Goal: Task Accomplishment & Management: Complete application form

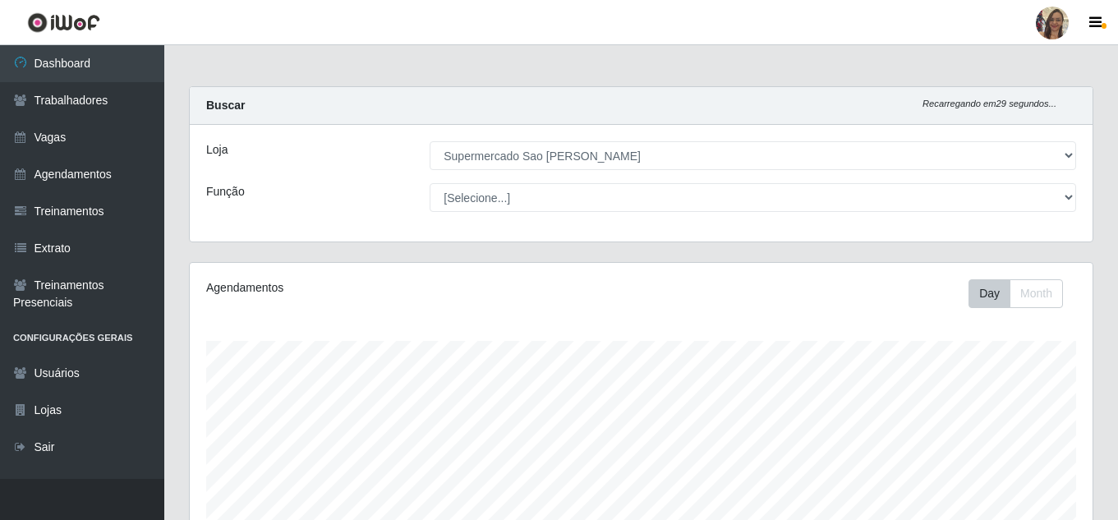
select select "383"
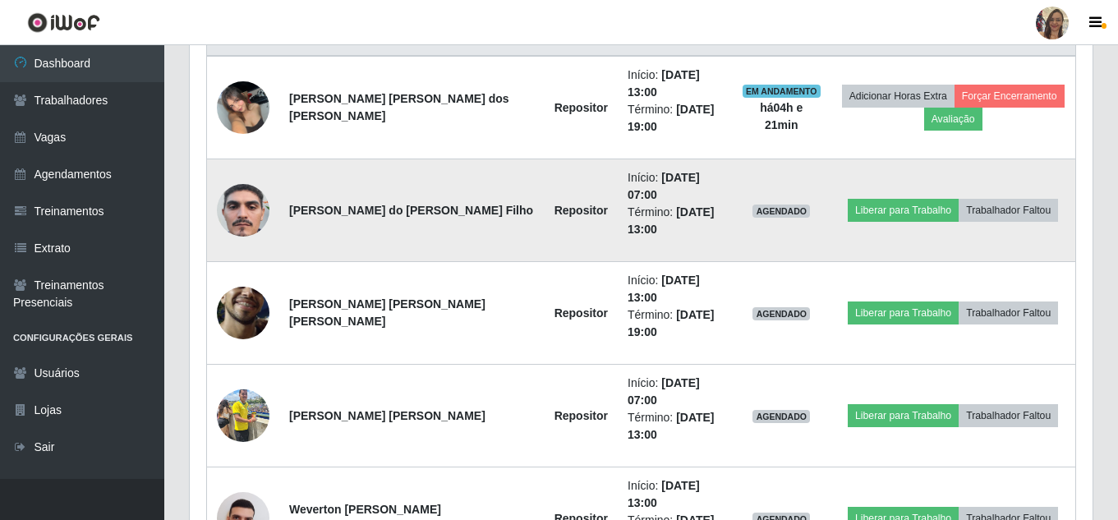
scroll to position [692, 0]
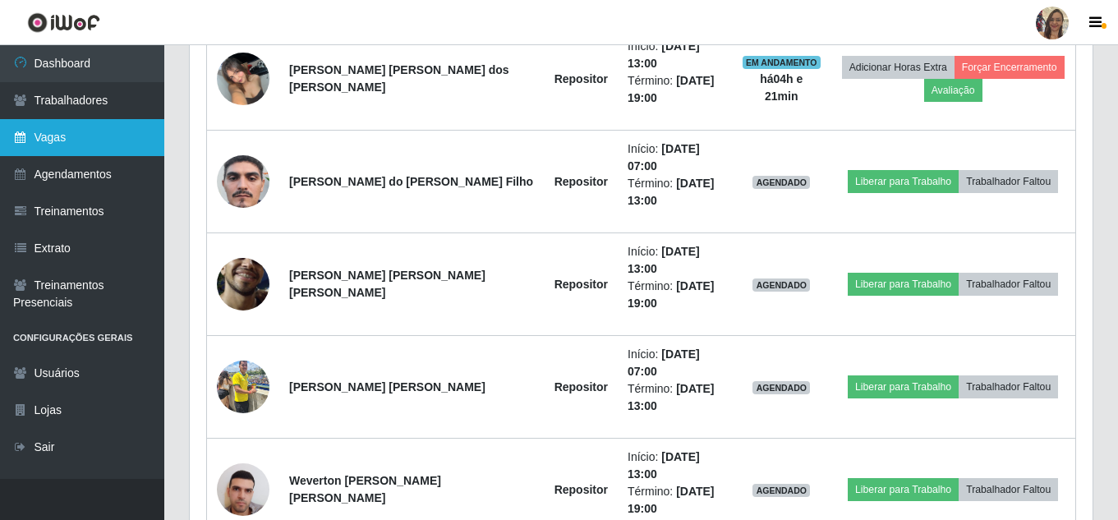
click at [48, 132] on link "Vagas" at bounding box center [82, 137] width 164 height 37
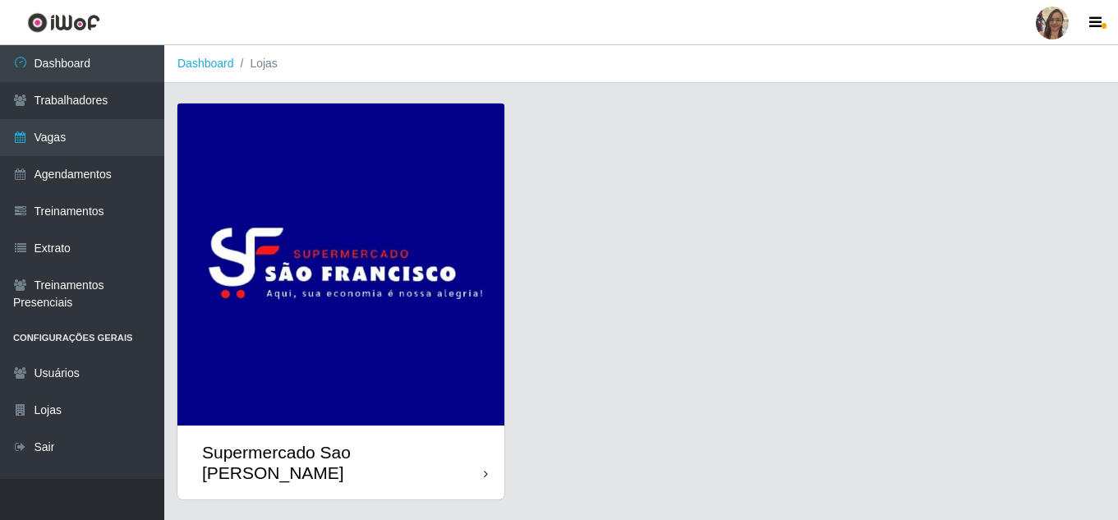
click at [292, 211] on img at bounding box center [340, 264] width 327 height 322
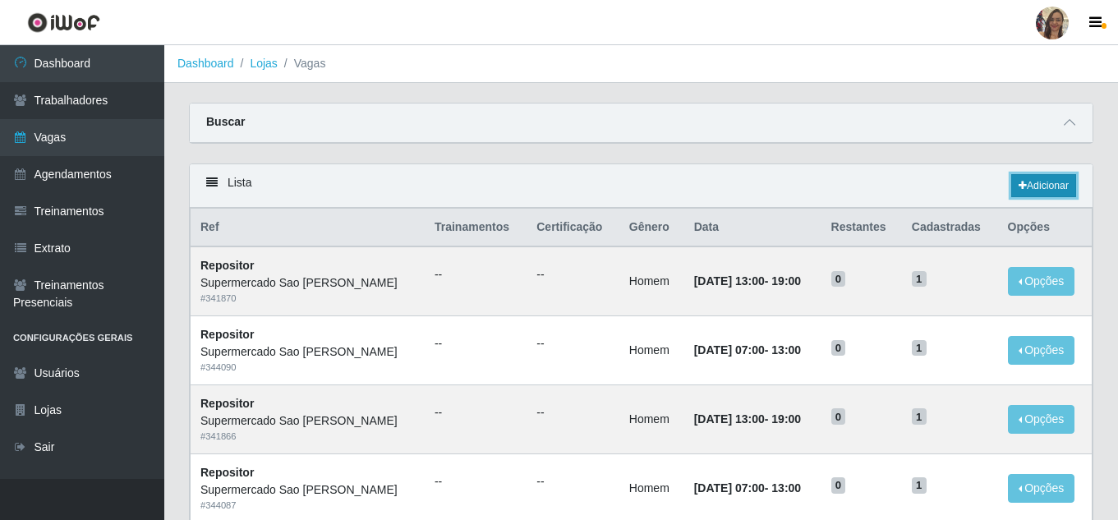
click at [1035, 182] on link "Adicionar" at bounding box center [1043, 185] width 65 height 23
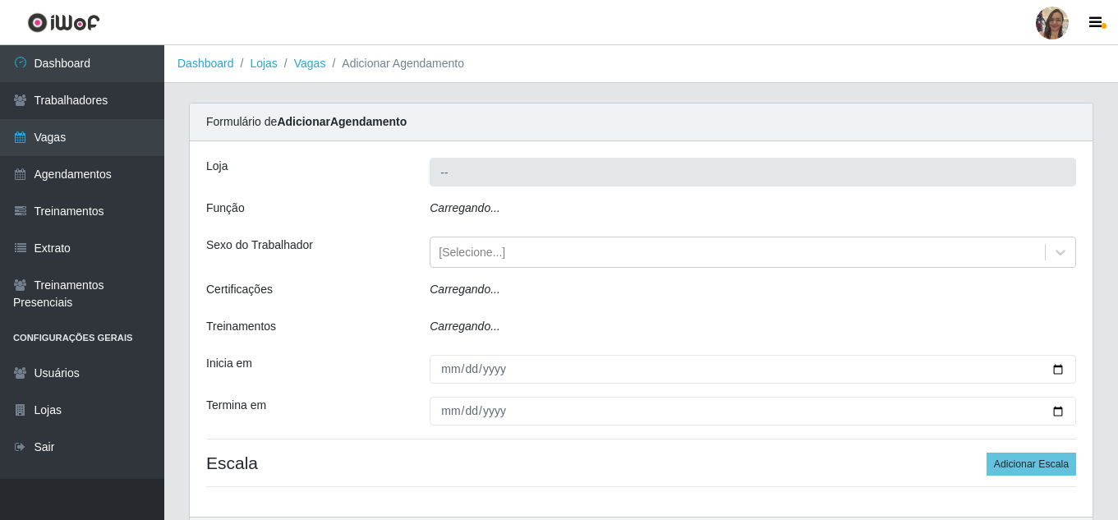
type input "Supermercado Sao [PERSON_NAME]"
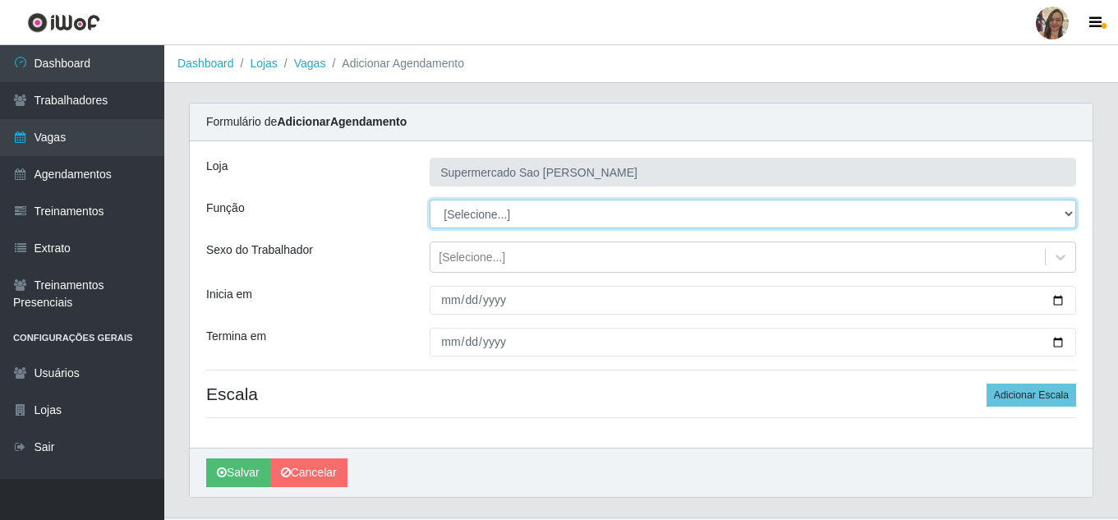
click at [469, 214] on select "[Selecione...] ASG ASG + ASG ++ Balconista de Açougue Balconista de Açougue + B…" at bounding box center [753, 214] width 646 height 29
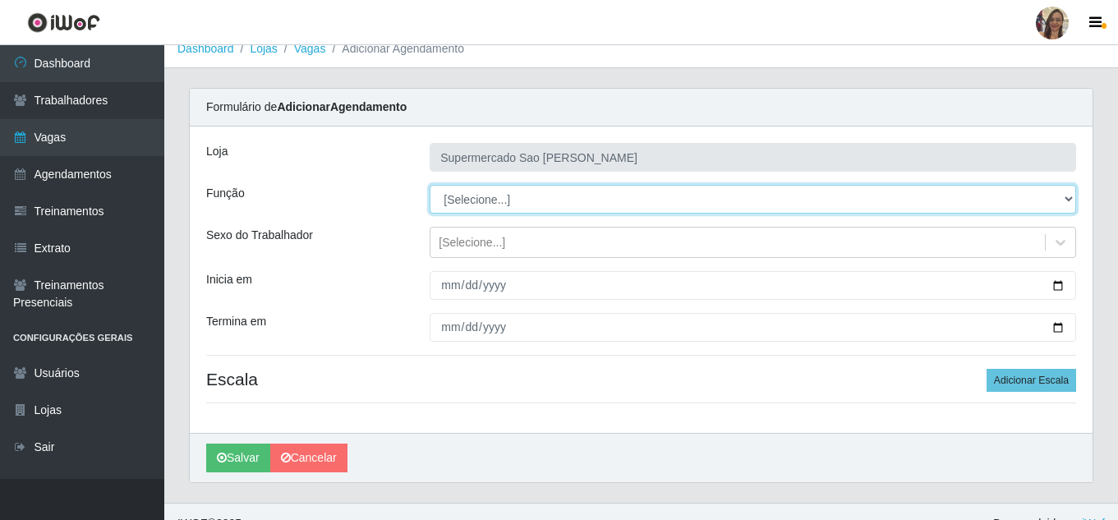
scroll to position [39, 0]
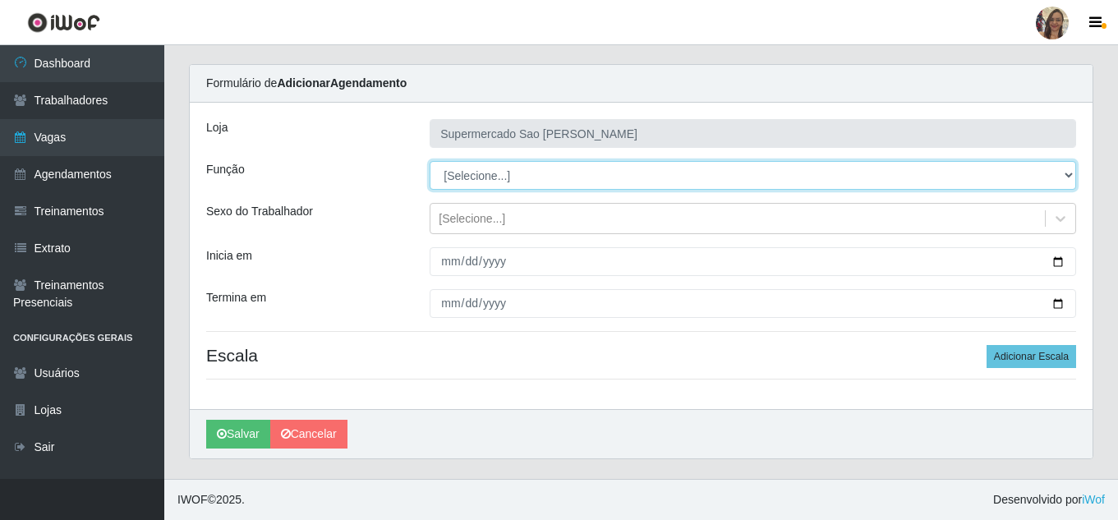
click at [480, 171] on select "[Selecione...] ASG ASG + ASG ++ Balconista de Açougue Balconista de Açougue + B…" at bounding box center [753, 175] width 646 height 29
select select "24"
click at [430, 161] on select "[Selecione...] ASG ASG + ASG ++ Balconista de Açougue Balconista de Açougue + B…" at bounding box center [753, 175] width 646 height 29
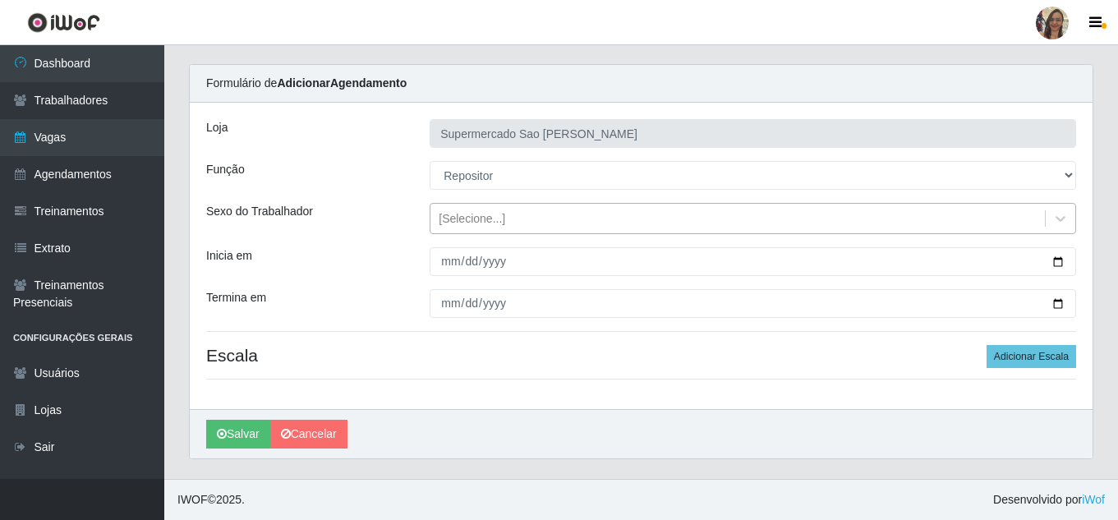
click at [467, 221] on div "[Selecione...]" at bounding box center [472, 218] width 67 height 17
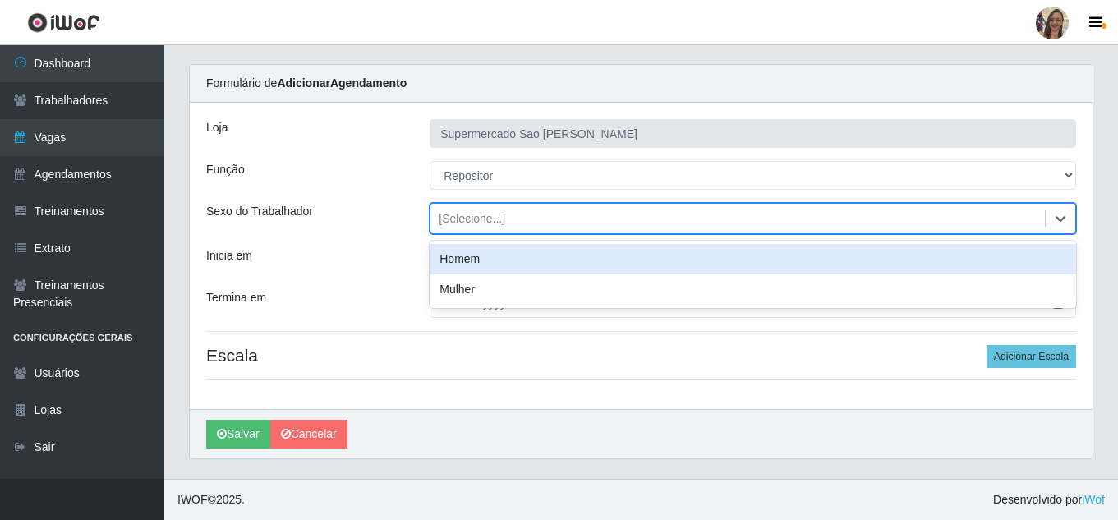
click at [467, 261] on div "Homem" at bounding box center [753, 259] width 646 height 30
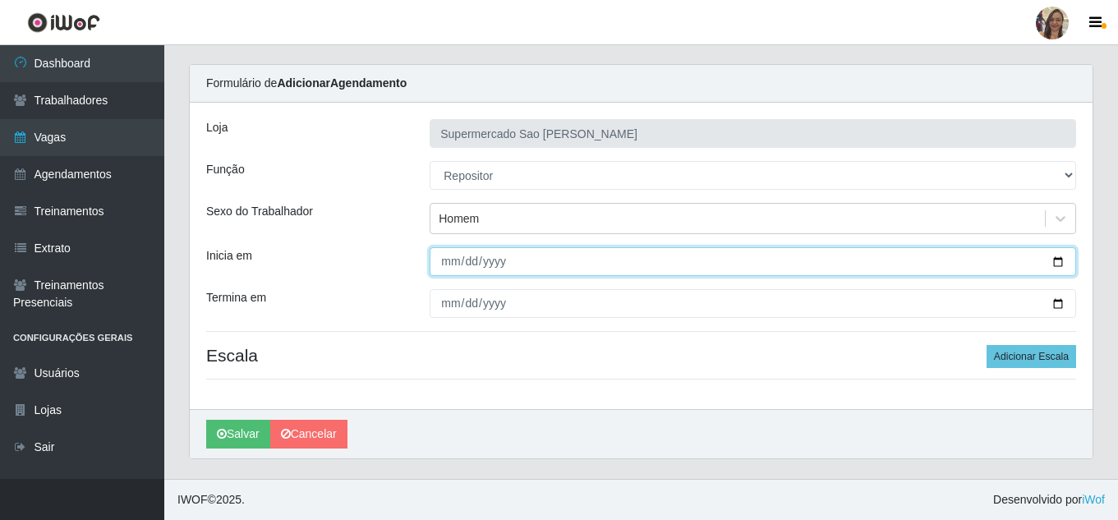
click at [452, 265] on input "Inicia em" at bounding box center [753, 261] width 646 height 29
type input "[DATE]"
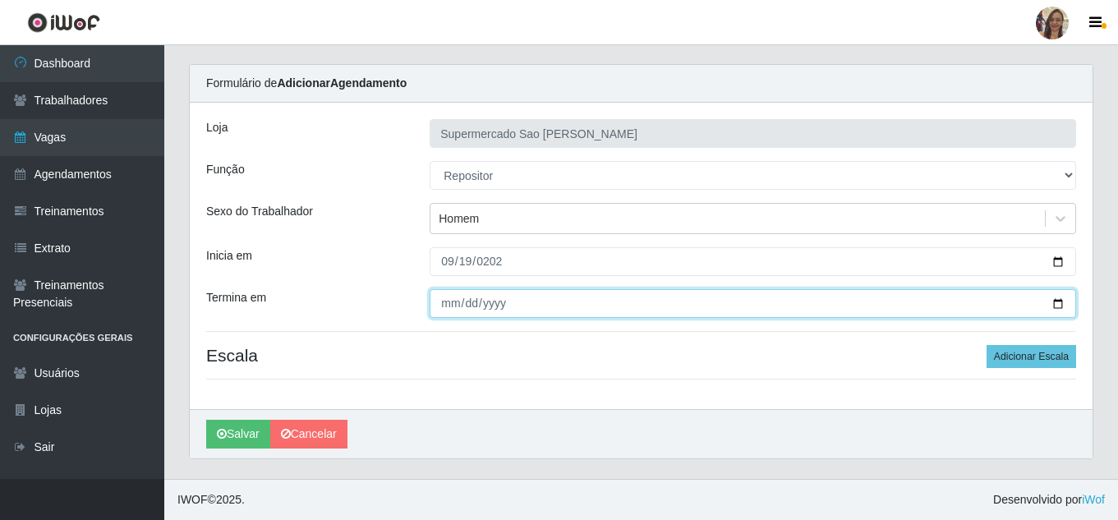
click at [448, 298] on input "Termina em" at bounding box center [753, 303] width 646 height 29
type input "[PHONE_NUMBER]"
type input "[DATE]"
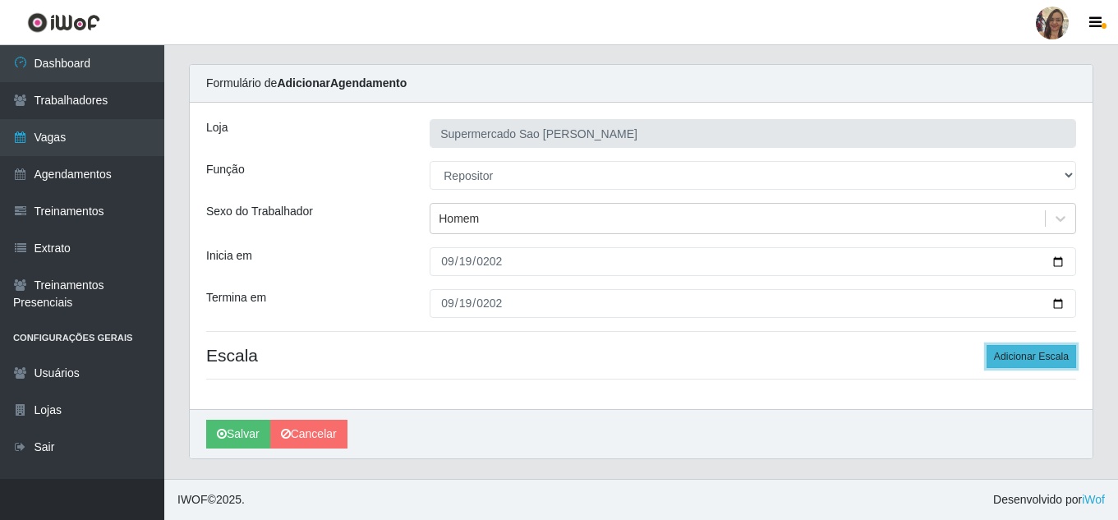
click at [1017, 361] on button "Adicionar Escala" at bounding box center [1031, 356] width 90 height 23
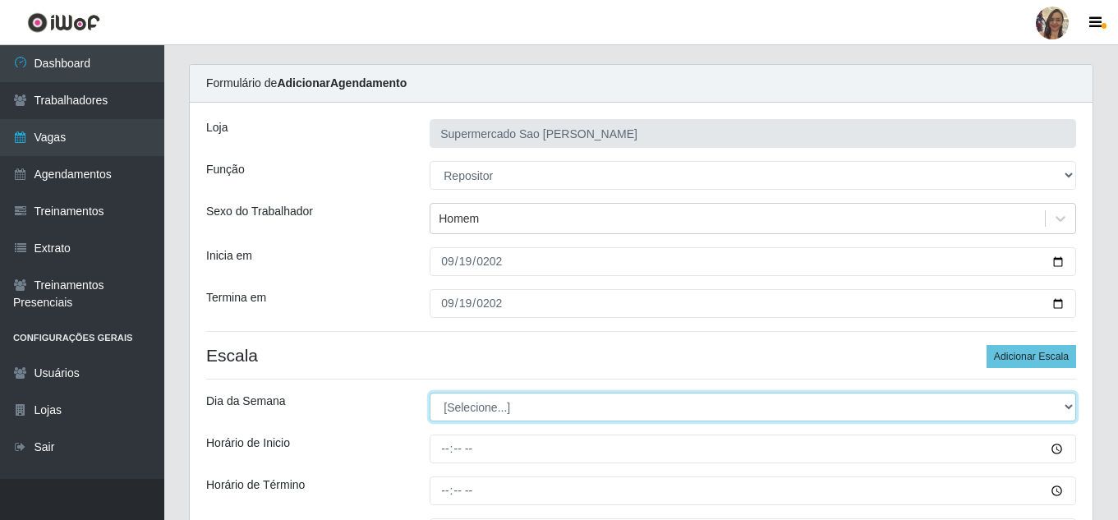
click at [480, 410] on select "[Selecione...] Segunda Terça Quarta Quinta Sexta Sábado Domingo" at bounding box center [753, 407] width 646 height 29
select select "5"
click at [430, 393] on select "[Selecione...] Segunda Terça Quarta Quinta Sexta Sábado Domingo" at bounding box center [753, 407] width 646 height 29
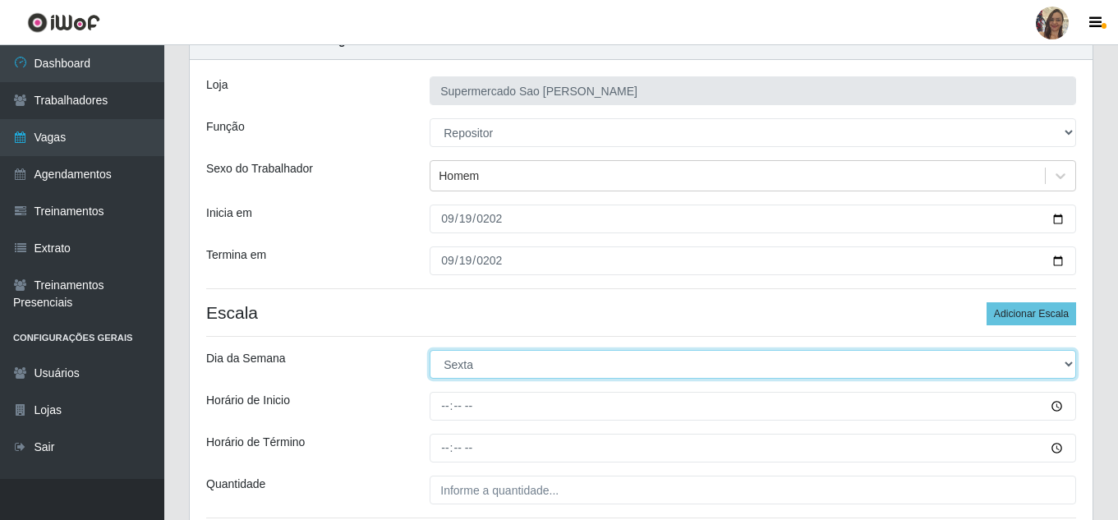
scroll to position [121, 0]
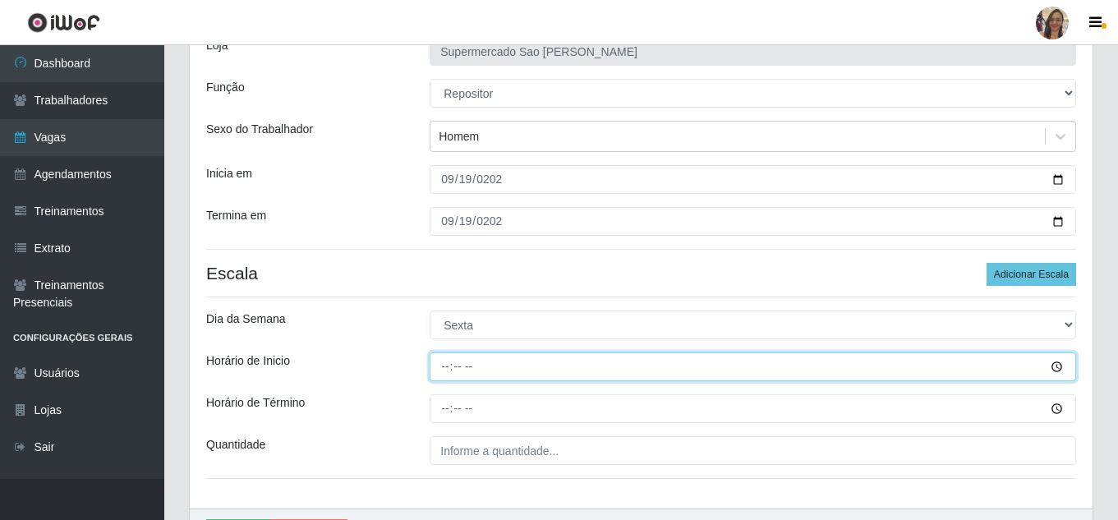
click at [444, 366] on input "Horário de Inicio" at bounding box center [753, 366] width 646 height 29
type input "07:00"
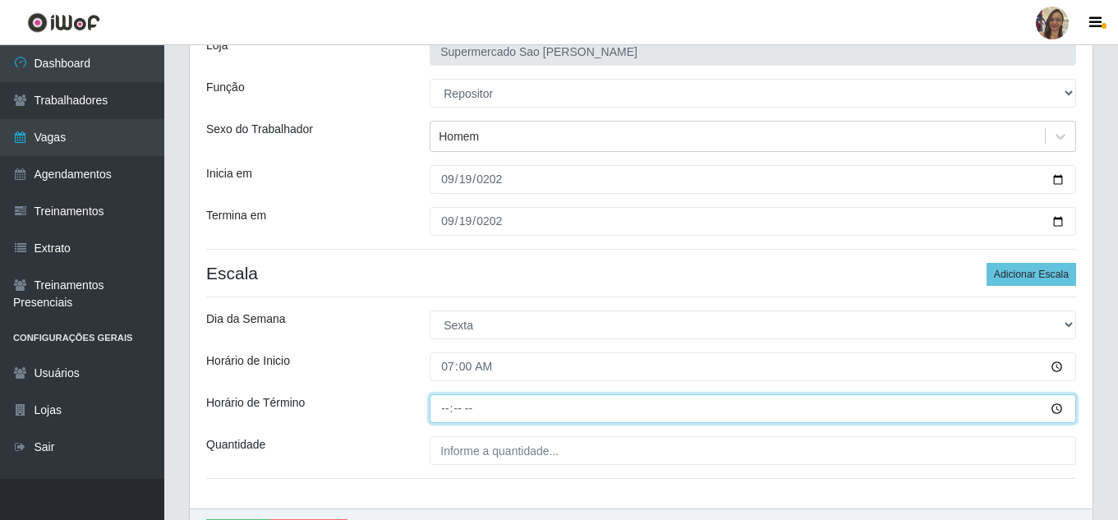
click at [442, 405] on input "Horário de Término" at bounding box center [753, 408] width 646 height 29
type input "13:00"
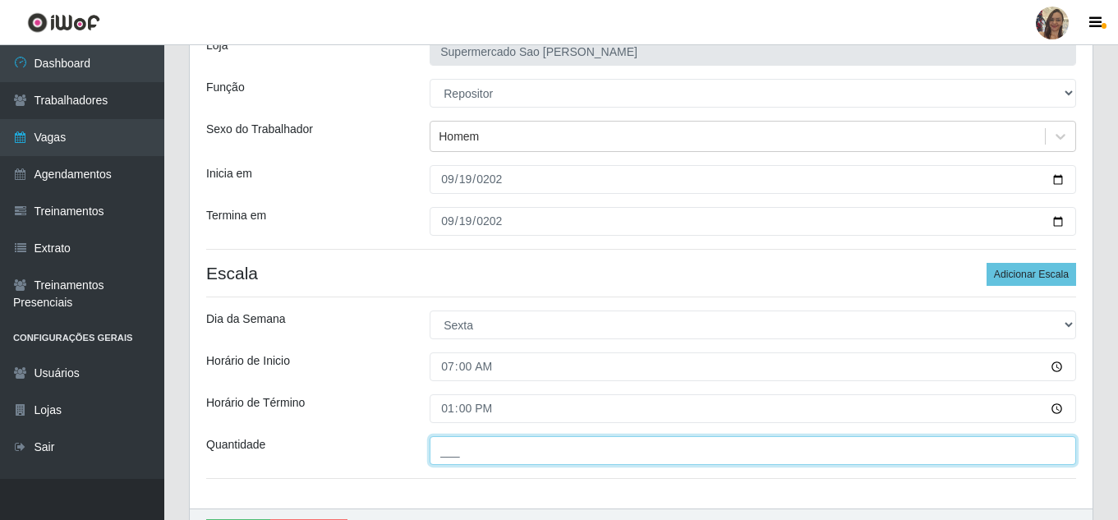
click at [468, 454] on input "___" at bounding box center [753, 450] width 646 height 29
type input "1__"
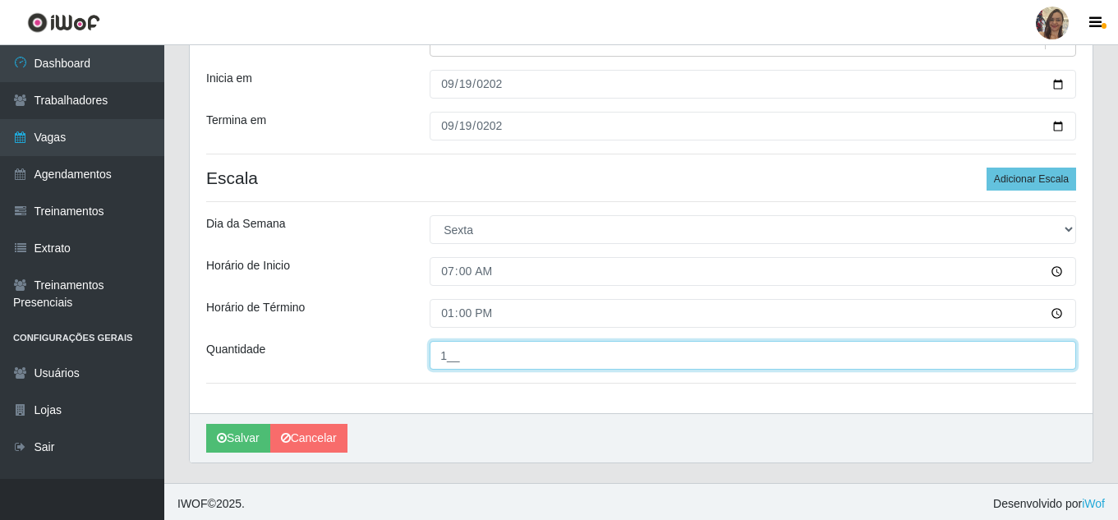
scroll to position [220, 0]
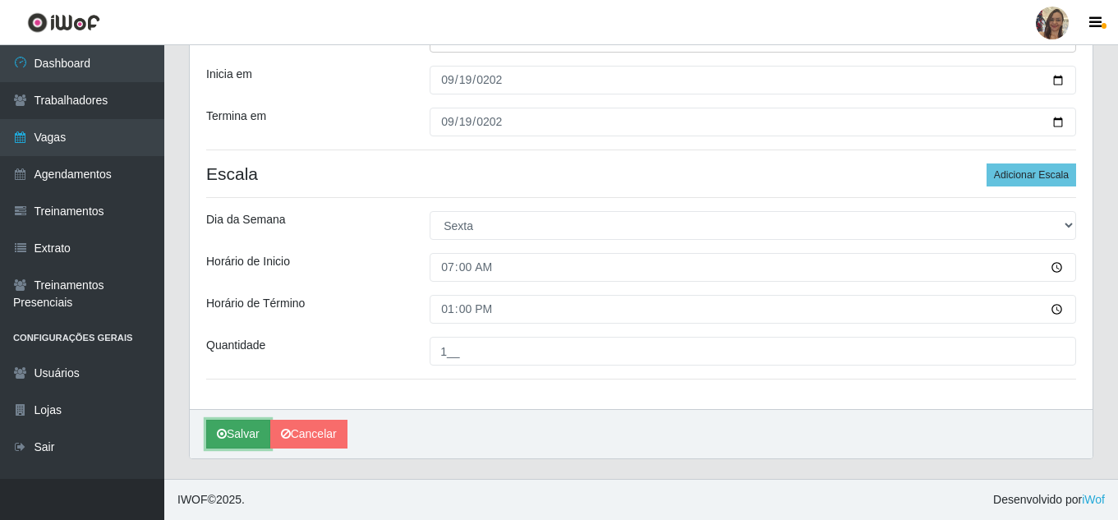
click at [247, 433] on button "Salvar" at bounding box center [238, 434] width 64 height 29
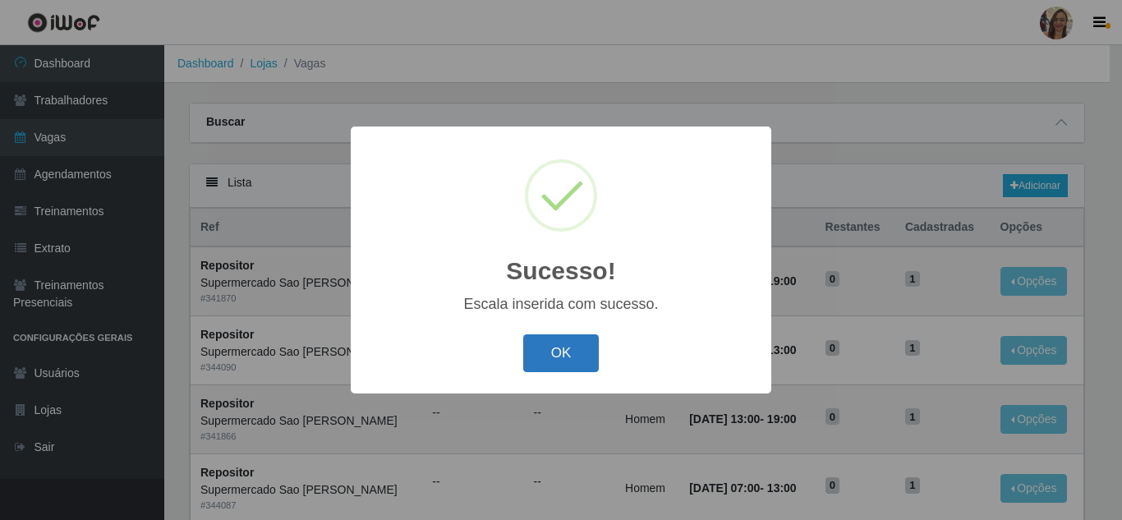
click at [572, 356] on button "OK" at bounding box center [561, 353] width 76 height 39
